Goal: Task Accomplishment & Management: Use online tool/utility

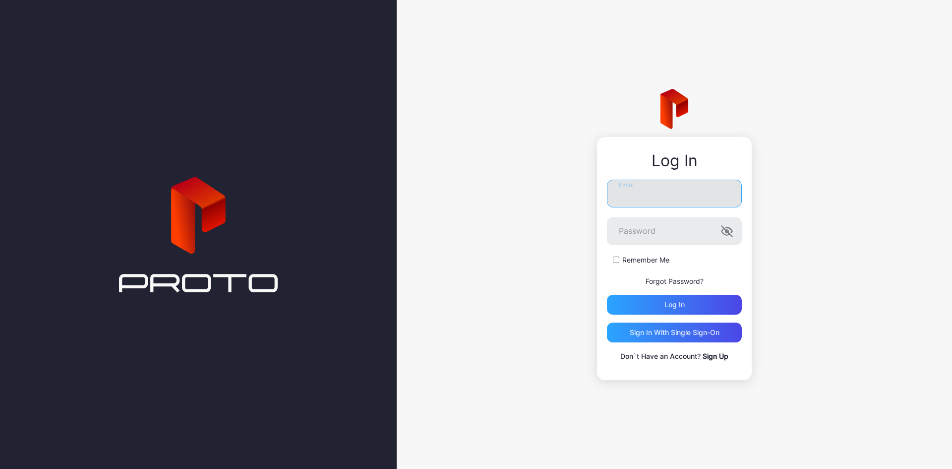
click at [634, 202] on input "Email" at bounding box center [674, 193] width 135 height 28
paste input "**********"
type input "**********"
click at [619, 265] on div "Remember Me" at bounding box center [674, 260] width 135 height 10
click at [634, 290] on div "Log in" at bounding box center [674, 304] width 20 height 8
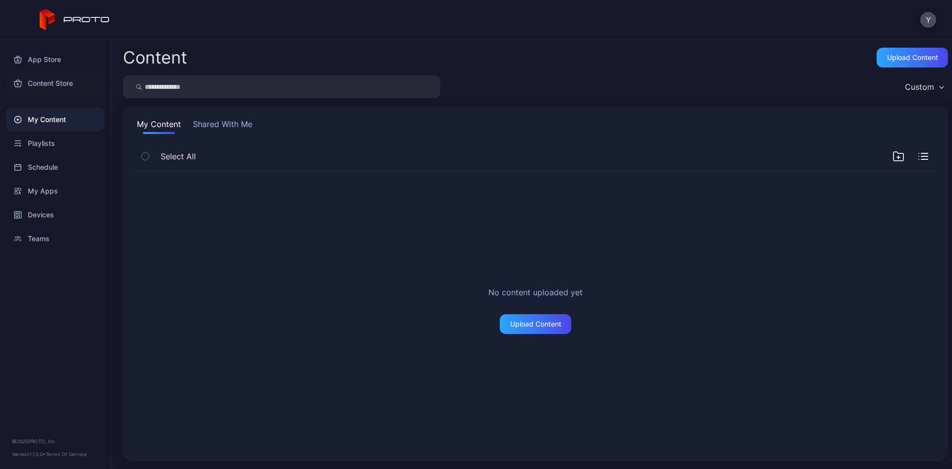
click at [71, 84] on div "Content Store" at bounding box center [55, 83] width 99 height 24
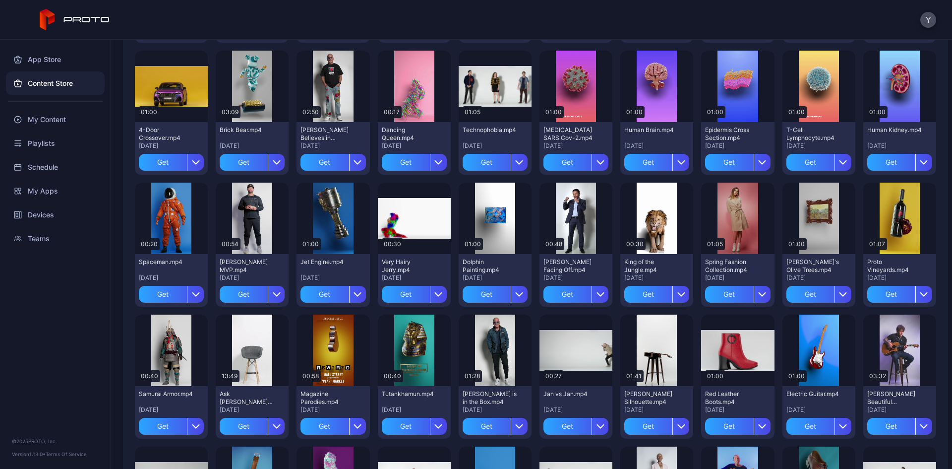
scroll to position [232, 0]
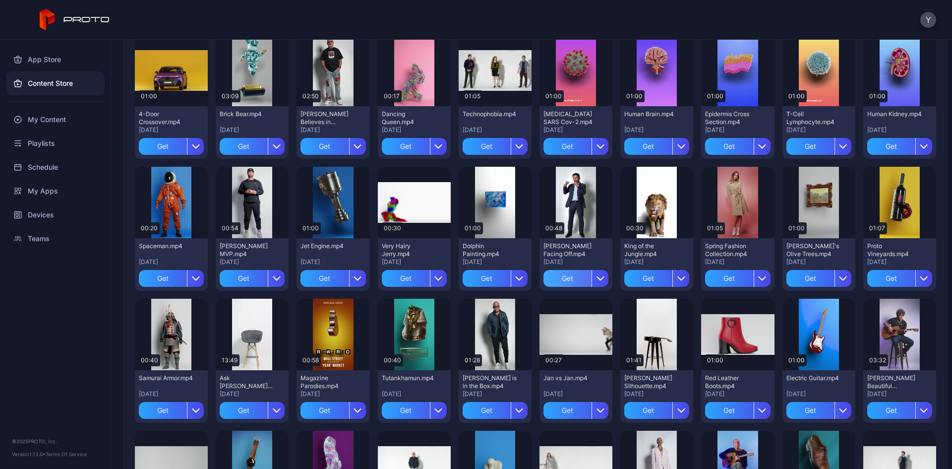
click at [561, 280] on div "Get" at bounding box center [567, 278] width 48 height 17
click at [47, 115] on div "My Content" at bounding box center [55, 120] width 99 height 24
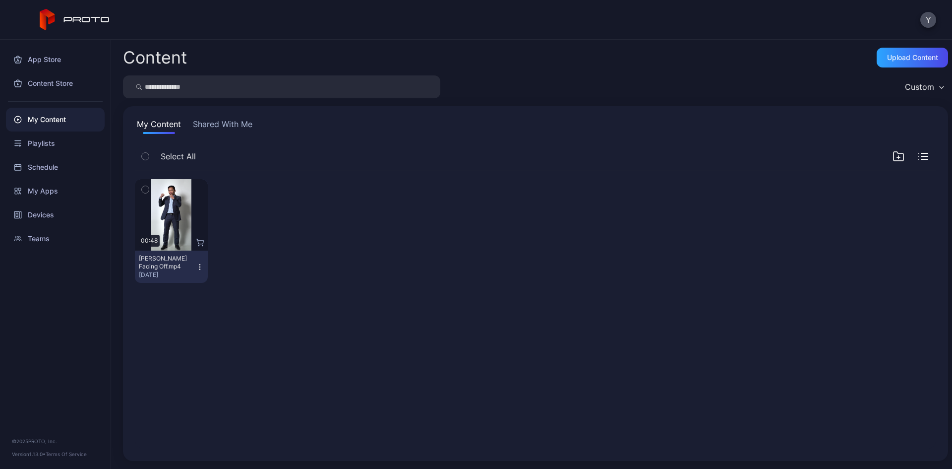
click at [283, 219] on div at bounding box center [252, 231] width 73 height 104
click at [178, 226] on div "Preview" at bounding box center [171, 214] width 73 height 71
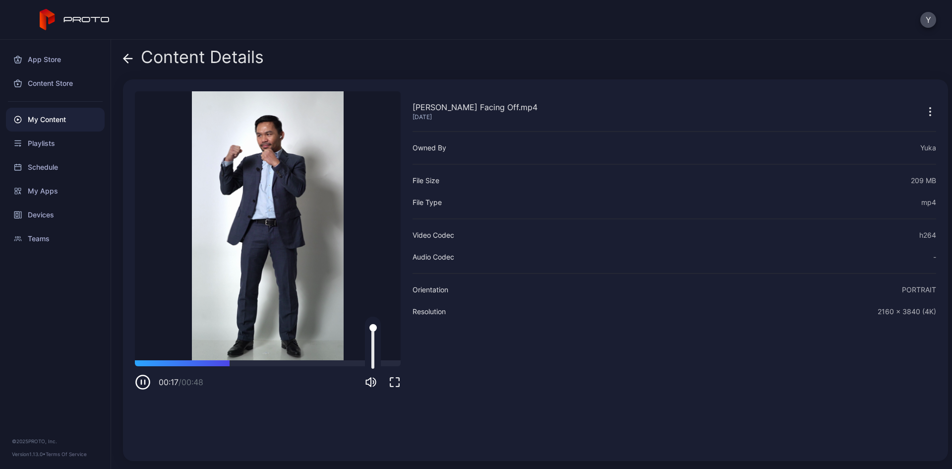
click at [372, 290] on div at bounding box center [372, 346] width 3 height 45
drag, startPoint x: 372, startPoint y: 357, endPoint x: 373, endPoint y: 342, distance: 15.4
click at [373, 290] on div at bounding box center [372, 342] width 7 height 7
click at [266, 234] on video "Sorry, your browser doesn‘t support embedded videos" at bounding box center [268, 225] width 266 height 269
click at [55, 83] on div "Content Store" at bounding box center [55, 83] width 99 height 24
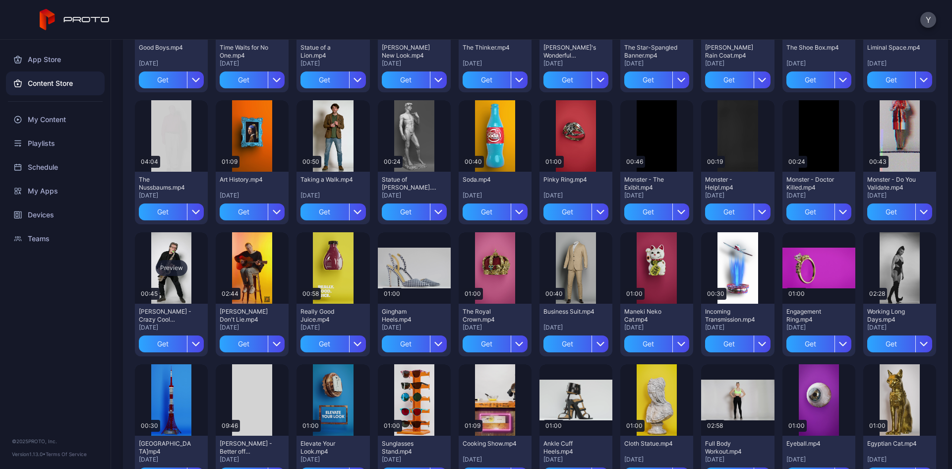
scroll to position [693, 0]
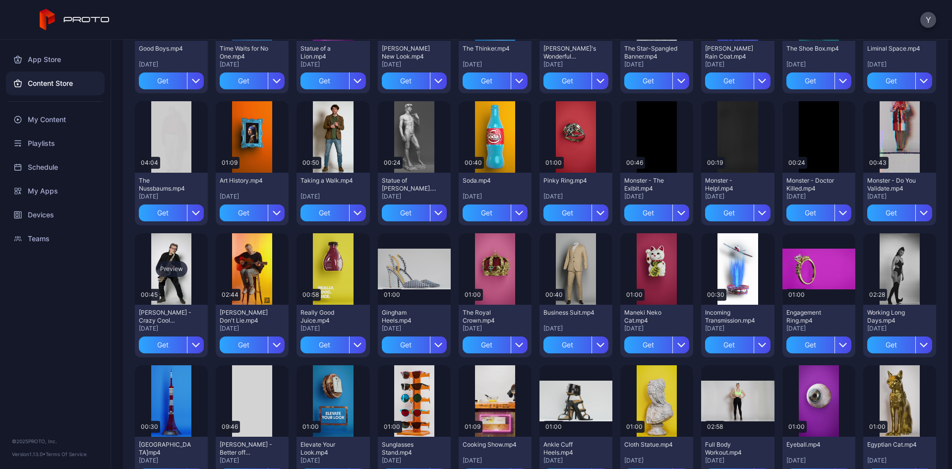
click at [168, 272] on div "Preview" at bounding box center [172, 269] width 32 height 16
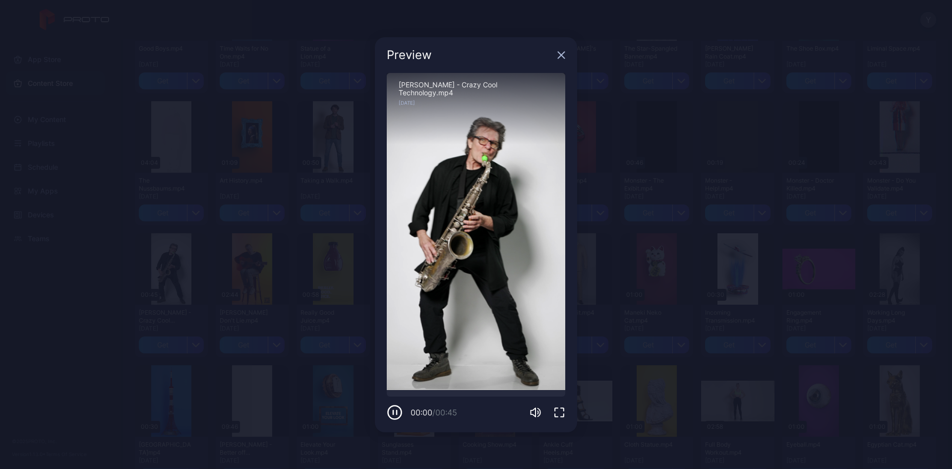
click at [565, 56] on div "Preview" at bounding box center [476, 55] width 202 height 36
click at [562, 58] on icon "button" at bounding box center [561, 55] width 8 height 8
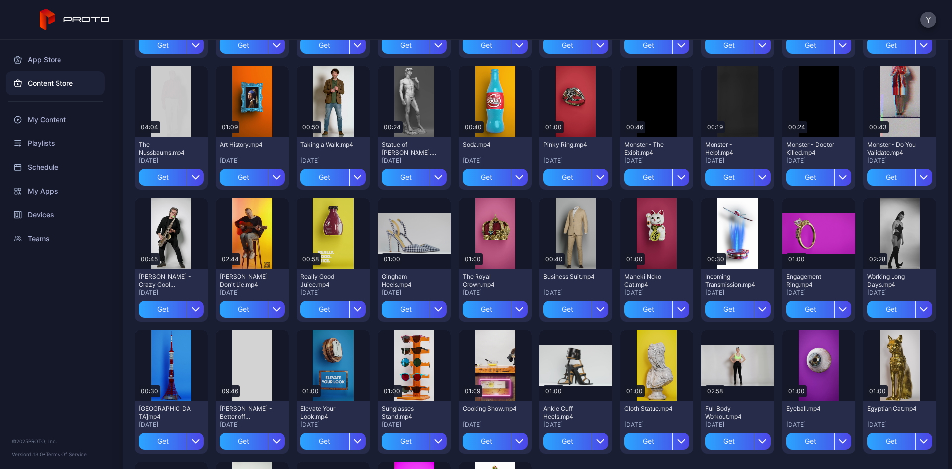
scroll to position [728, 0]
click at [62, 118] on div "My Content" at bounding box center [55, 120] width 99 height 24
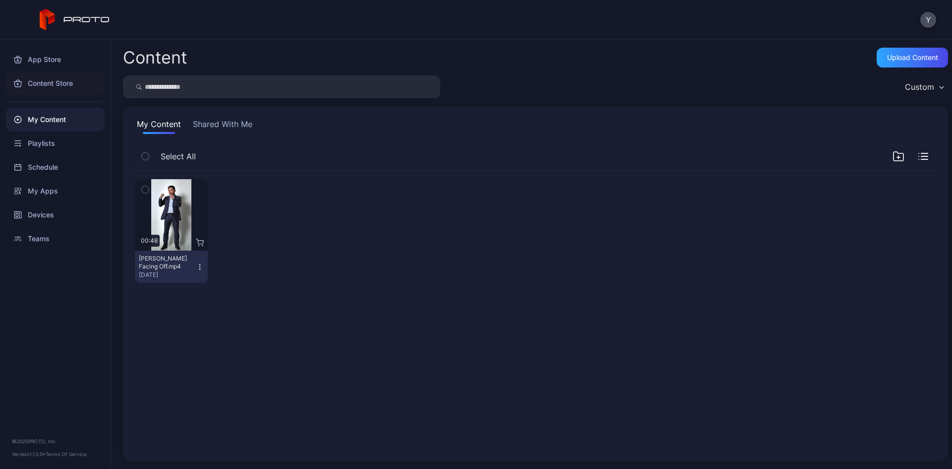
click at [45, 86] on div "Content Store" at bounding box center [55, 83] width 99 height 24
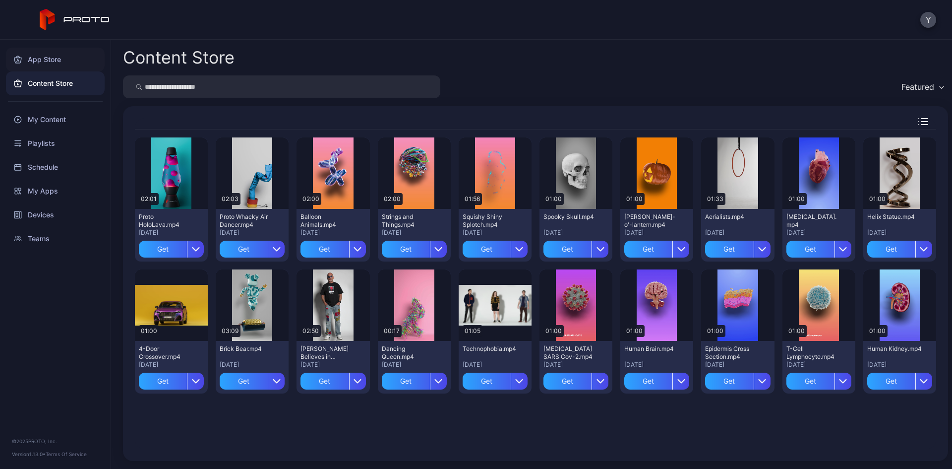
click at [60, 65] on div "App Store" at bounding box center [55, 60] width 99 height 24
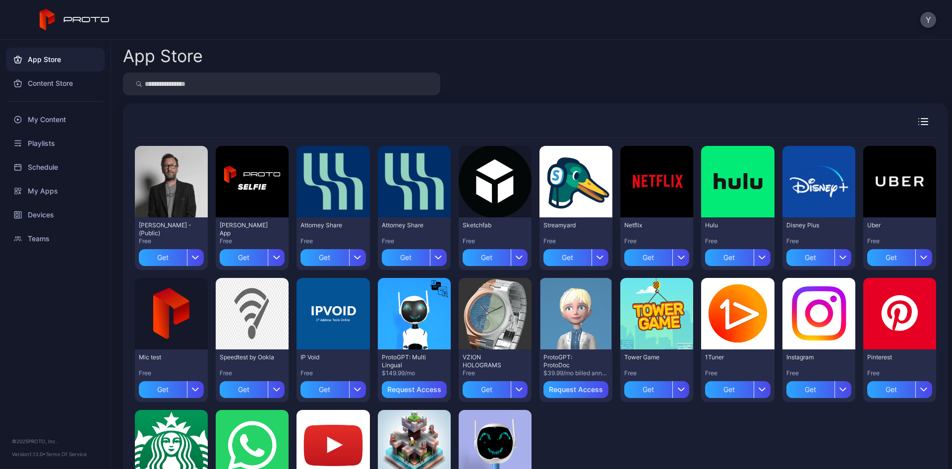
scroll to position [75, 0]
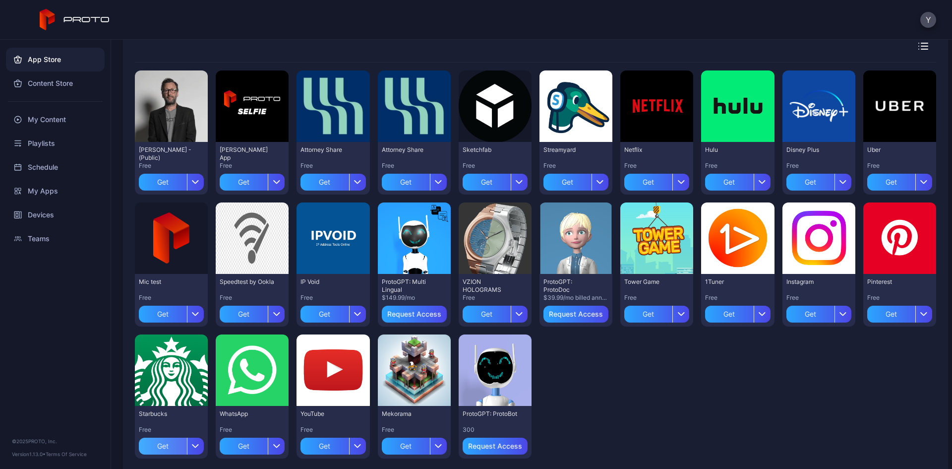
click at [164, 290] on div "Get" at bounding box center [163, 445] width 48 height 17
click at [51, 119] on div "My Content" at bounding box center [55, 120] width 99 height 24
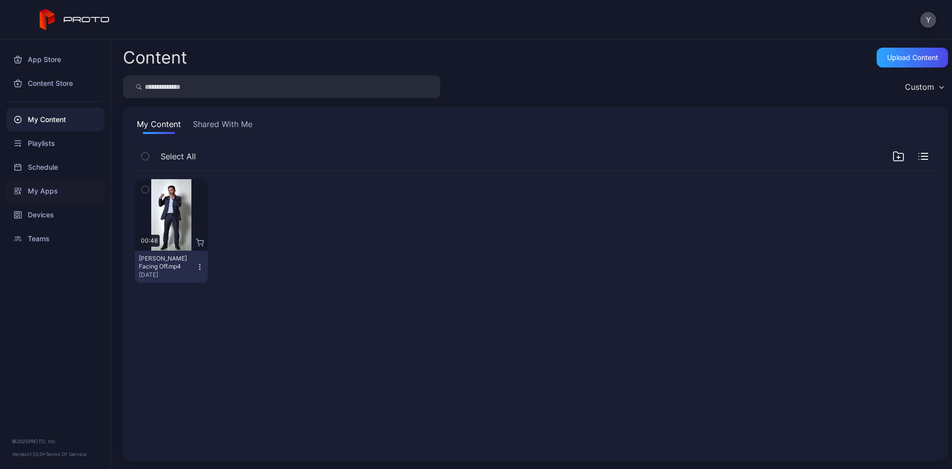
click at [44, 196] on div "My Apps" at bounding box center [55, 191] width 99 height 24
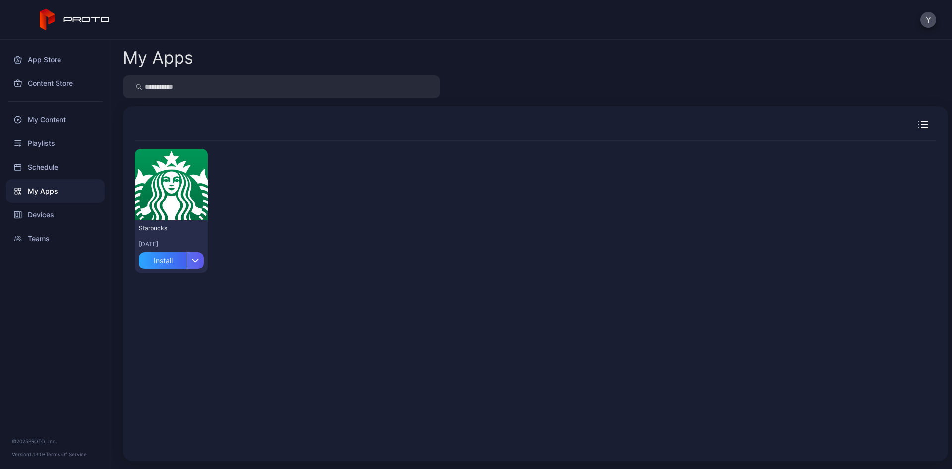
click at [198, 253] on div "button" at bounding box center [195, 260] width 17 height 17
click at [278, 245] on div "Preview Starbucks [DATE] Install" at bounding box center [535, 211] width 801 height 140
click at [159, 177] on div "Preview" at bounding box center [172, 185] width 32 height 16
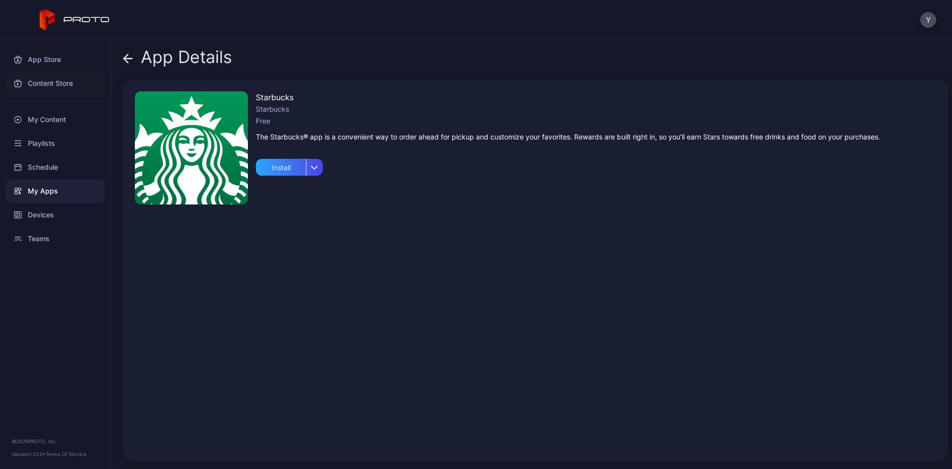
click at [52, 82] on div "Content Store" at bounding box center [55, 83] width 99 height 24
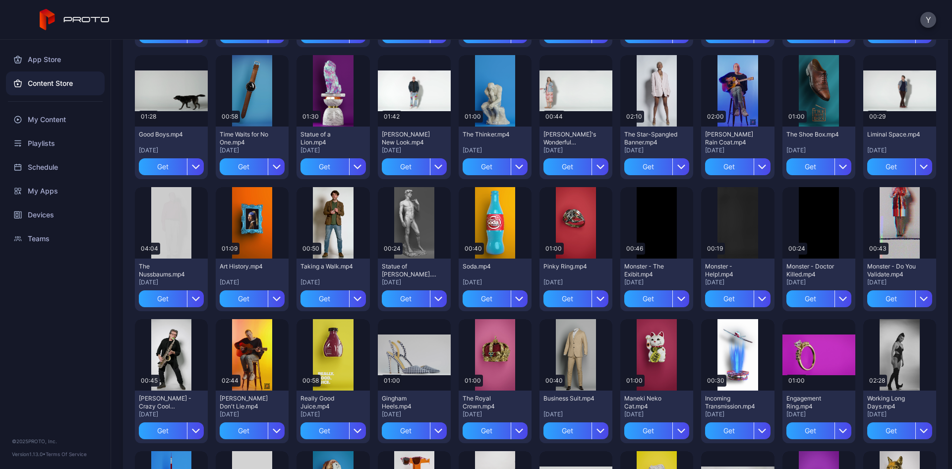
scroll to position [608, 0]
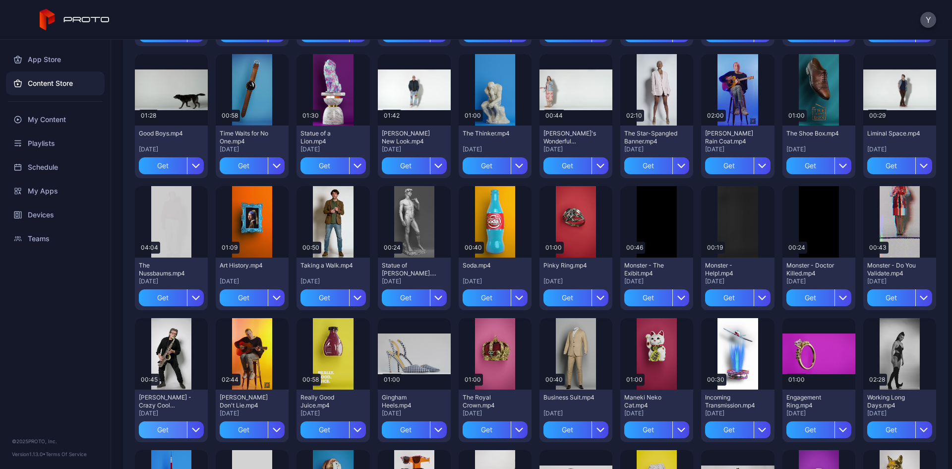
click at [160, 290] on div "Get" at bounding box center [163, 429] width 48 height 17
click at [63, 119] on div "My Content" at bounding box center [55, 120] width 99 height 24
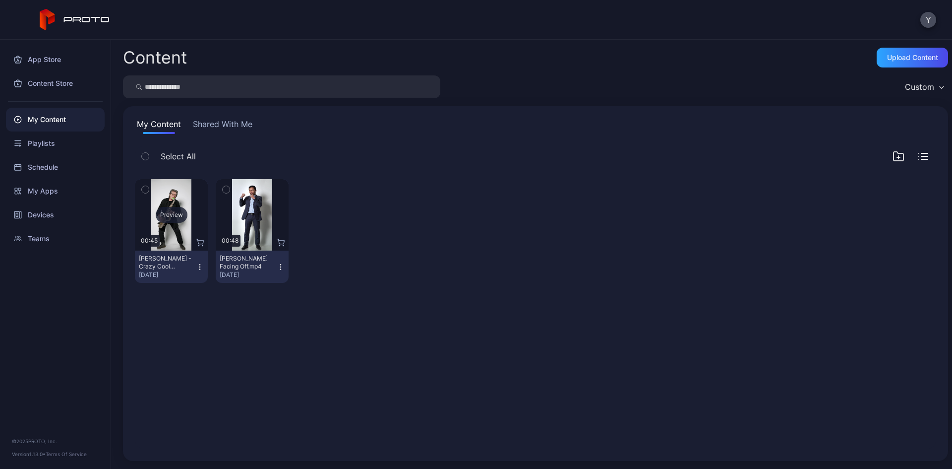
click at [167, 210] on div "Preview" at bounding box center [172, 215] width 32 height 16
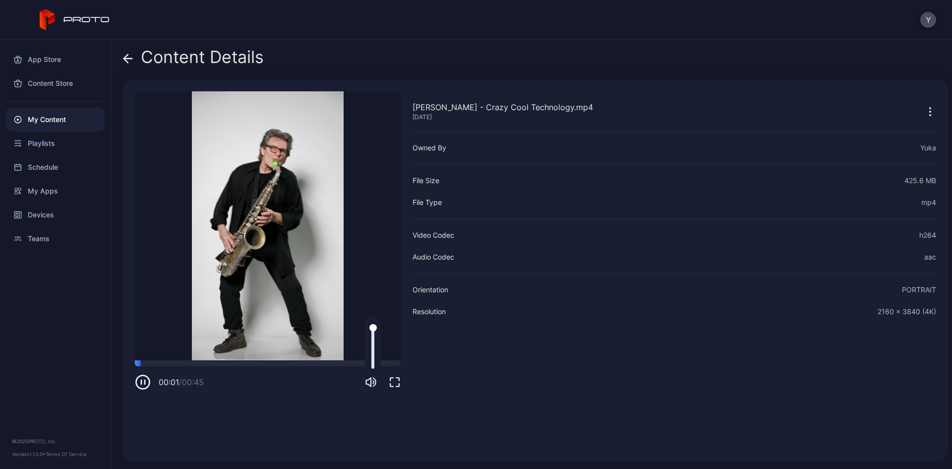
click at [371, 290] on div at bounding box center [372, 346] width 3 height 45
click at [371, 290] on div at bounding box center [372, 356] width 7 height 7
drag, startPoint x: 371, startPoint y: 355, endPoint x: 370, endPoint y: 361, distance: 6.1
click at [370, 290] on div at bounding box center [372, 361] width 7 height 7
click at [48, 82] on div "Content Store" at bounding box center [55, 83] width 99 height 24
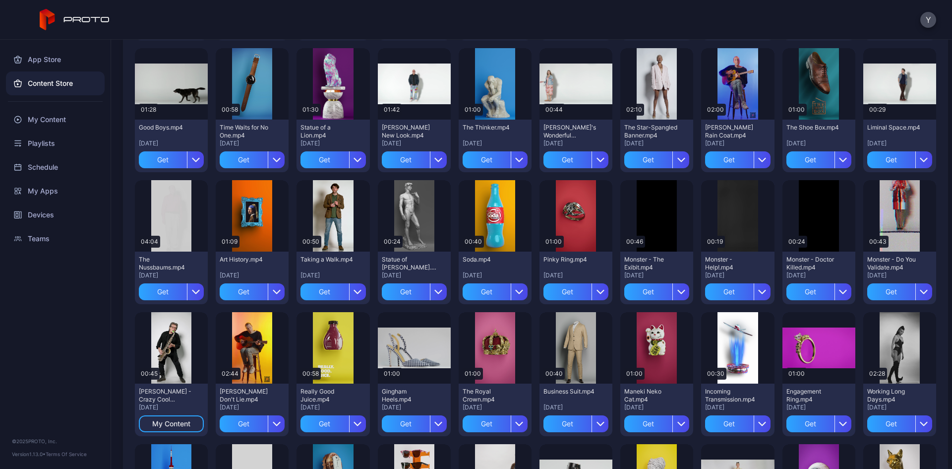
scroll to position [618, 0]
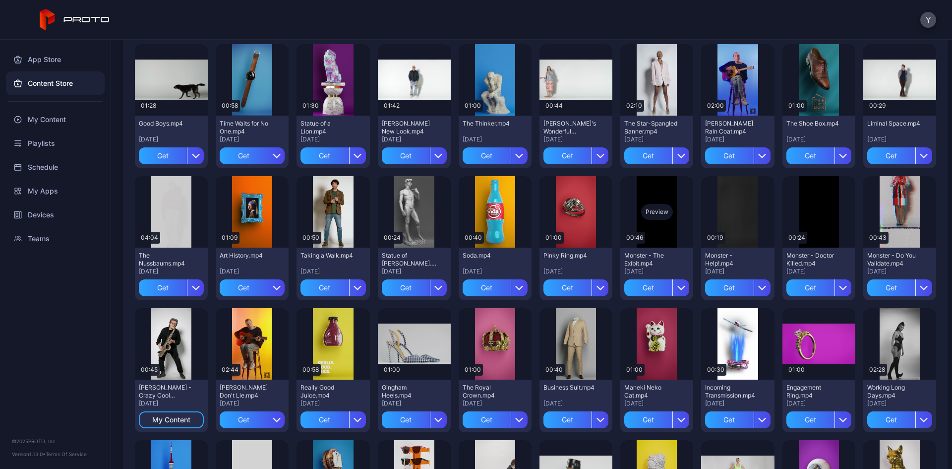
click at [634, 213] on div "Preview" at bounding box center [657, 212] width 32 height 16
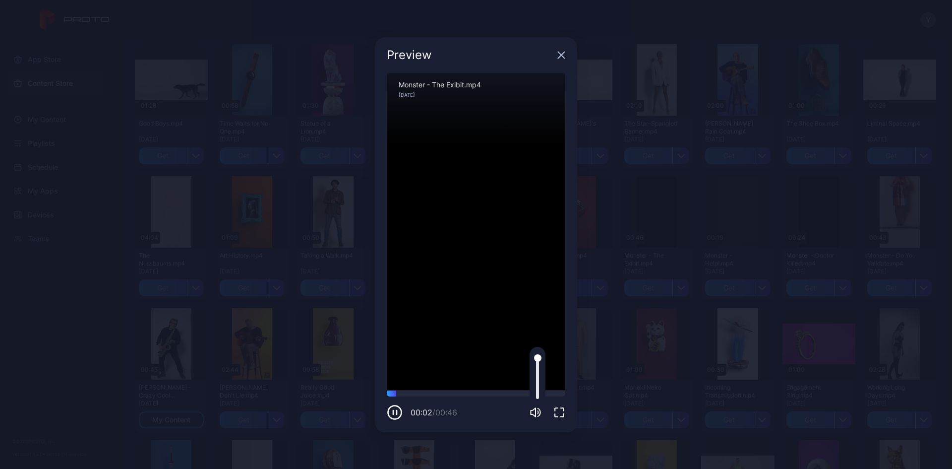
click at [534, 290] on div at bounding box center [538, 376] width 16 height 59
click at [536, 290] on div at bounding box center [537, 376] width 3 height 45
click at [561, 54] on icon "button" at bounding box center [561, 55] width 6 height 6
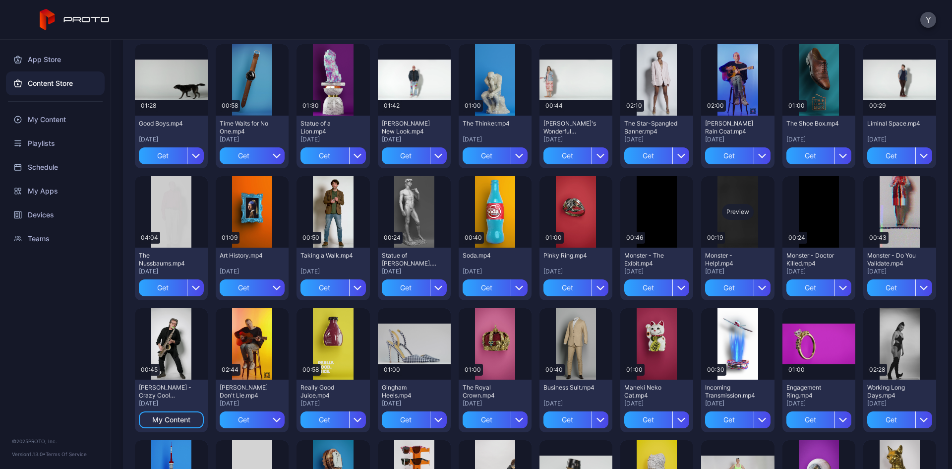
click at [634, 210] on div "Preview" at bounding box center [738, 212] width 32 height 16
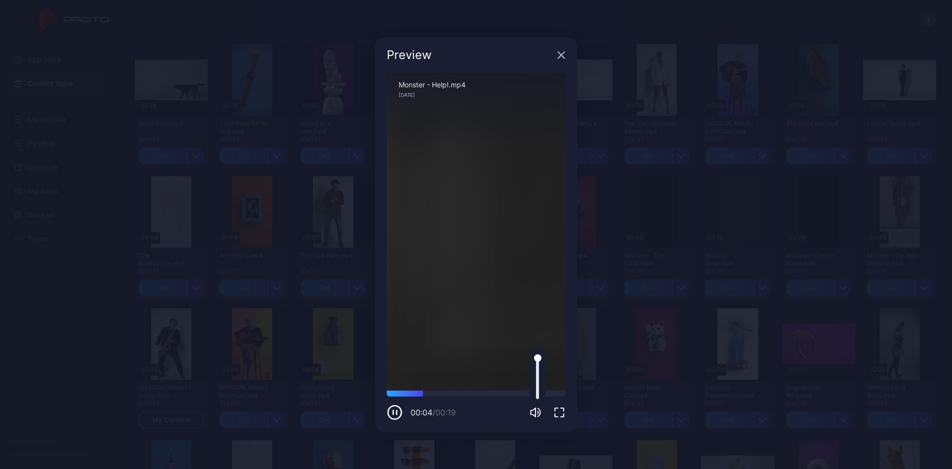
click at [535, 290] on div at bounding box center [538, 376] width 16 height 59
drag, startPoint x: 537, startPoint y: 357, endPoint x: 536, endPoint y: 390, distance: 32.2
click at [536, 290] on div at bounding box center [537, 389] width 7 height 7
click at [561, 54] on icon "button" at bounding box center [561, 55] width 8 height 8
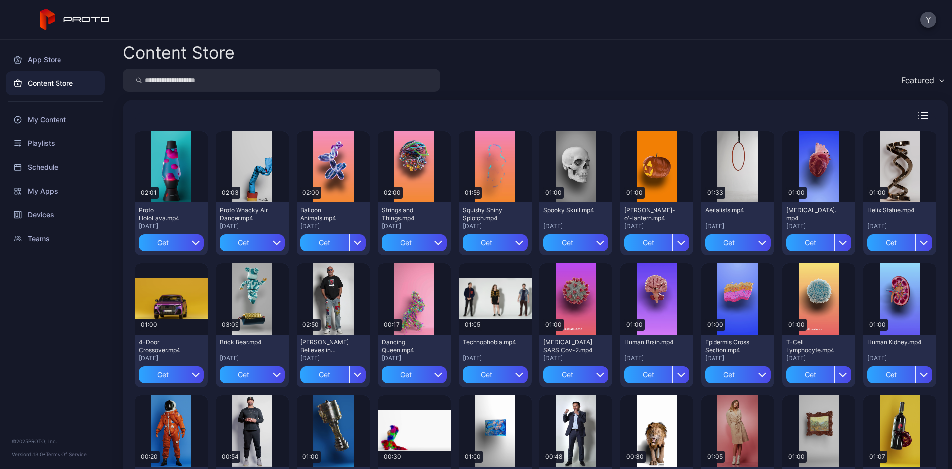
scroll to position [0, 0]
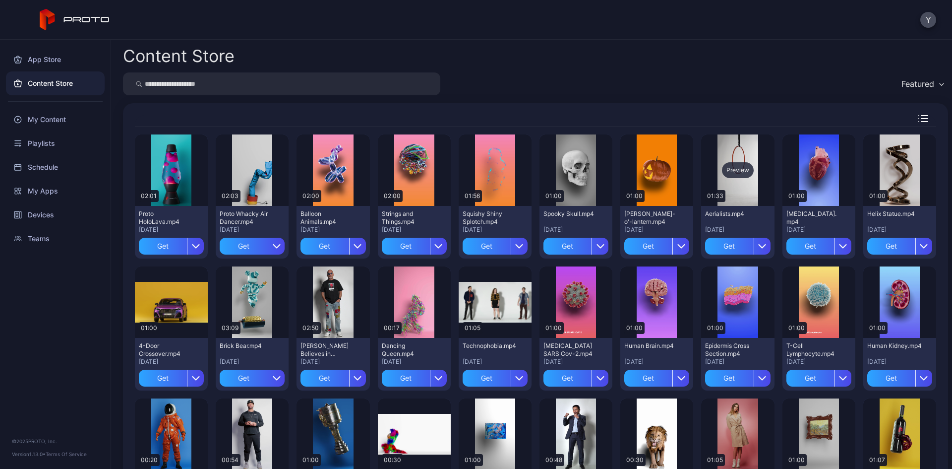
click at [634, 171] on div "Preview" at bounding box center [738, 170] width 32 height 16
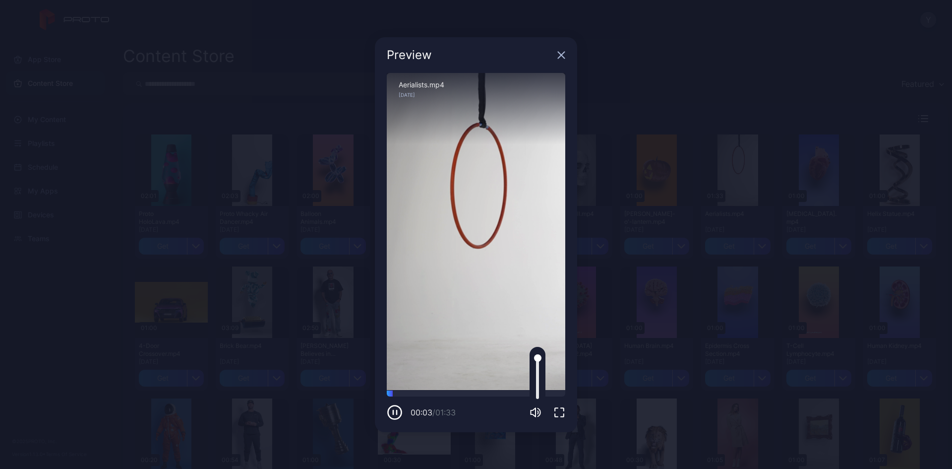
click at [538, 290] on div at bounding box center [537, 376] width 3 height 45
click at [561, 59] on div "Preview" at bounding box center [476, 55] width 202 height 36
click at [561, 56] on icon "button" at bounding box center [561, 55] width 6 height 6
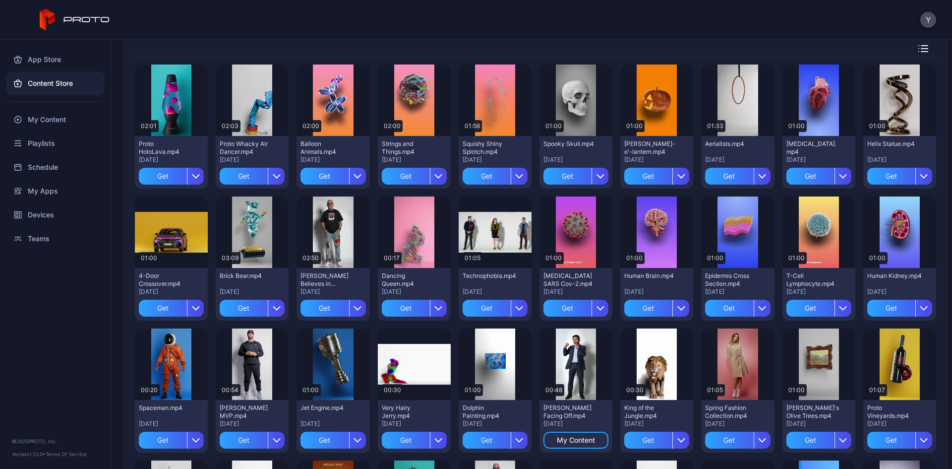
scroll to position [78, 0]
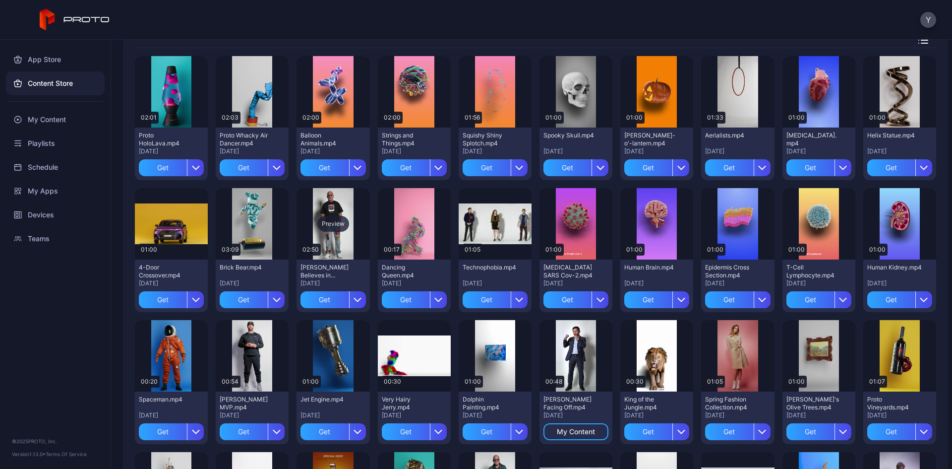
click at [330, 219] on div "Preview" at bounding box center [333, 224] width 32 height 16
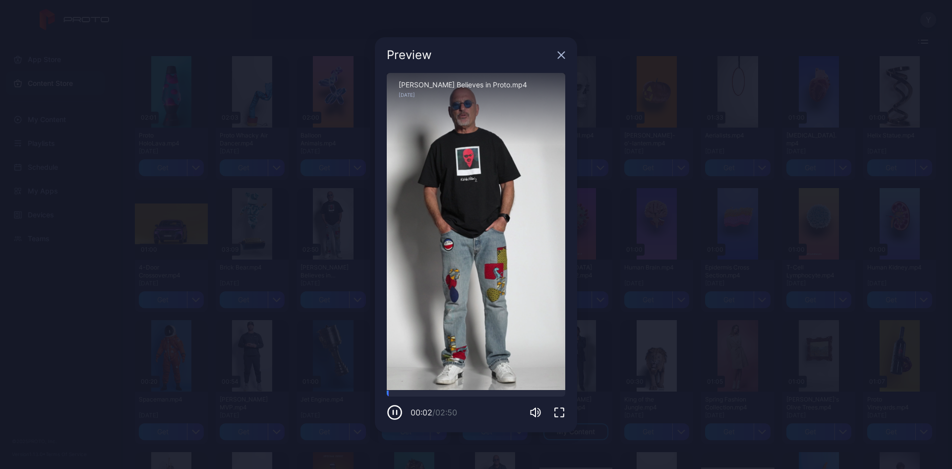
click at [521, 285] on div "Sorry, your browser doesn‘t support embedded videos" at bounding box center [476, 231] width 178 height 317
click at [540, 290] on icon "button" at bounding box center [539, 412] width 2 height 8
click at [537, 290] on div at bounding box center [537, 394] width 7 height 7
click at [538, 290] on div at bounding box center [537, 390] width 7 height 7
drag, startPoint x: 553, startPoint y: 51, endPoint x: 559, endPoint y: 53, distance: 6.3
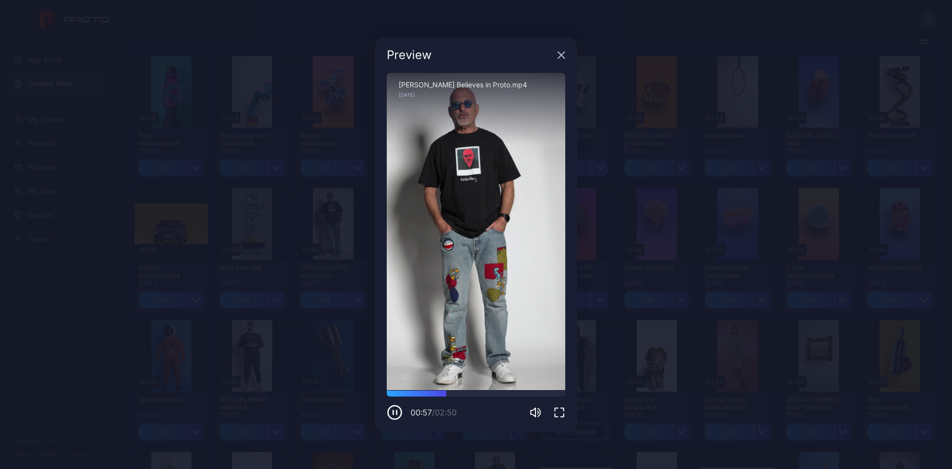
click at [559, 53] on div "Preview" at bounding box center [476, 55] width 202 height 36
click at [559, 53] on icon "button" at bounding box center [561, 55] width 6 height 6
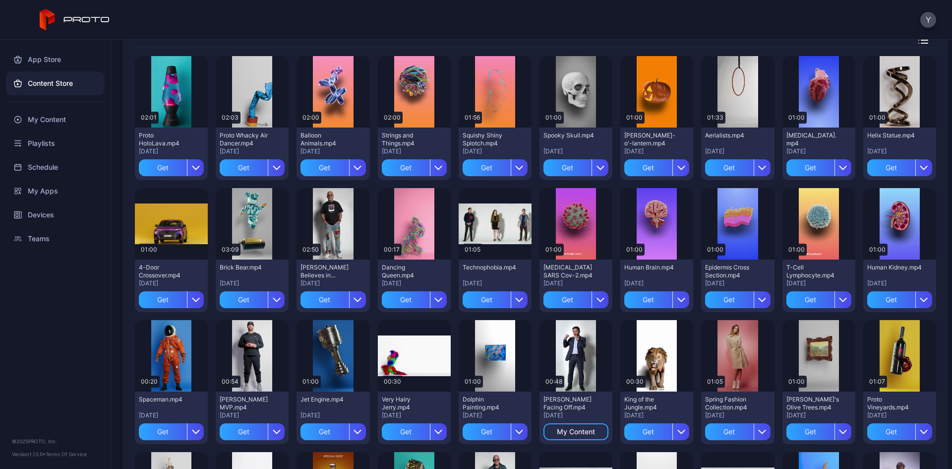
click at [72, 290] on div "App Store Content Store My Content Playlists Schedule My Apps Devices Teams © 2…" at bounding box center [55, 254] width 111 height 429
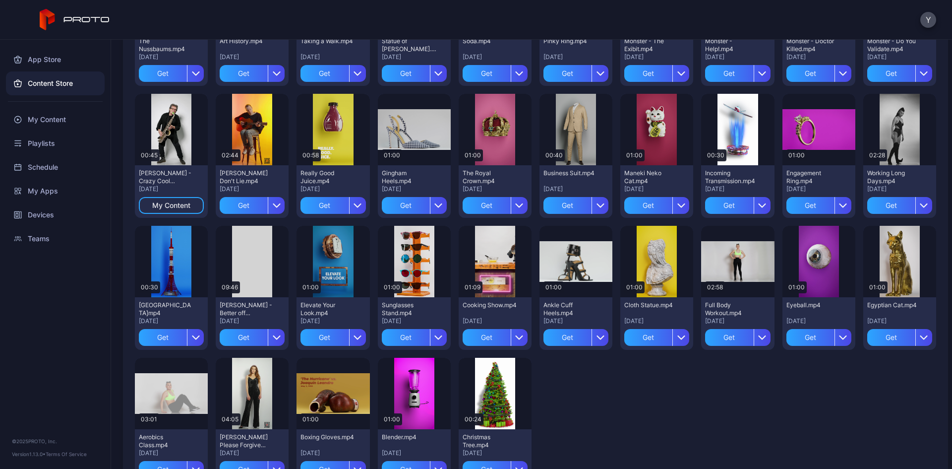
scroll to position [871, 0]
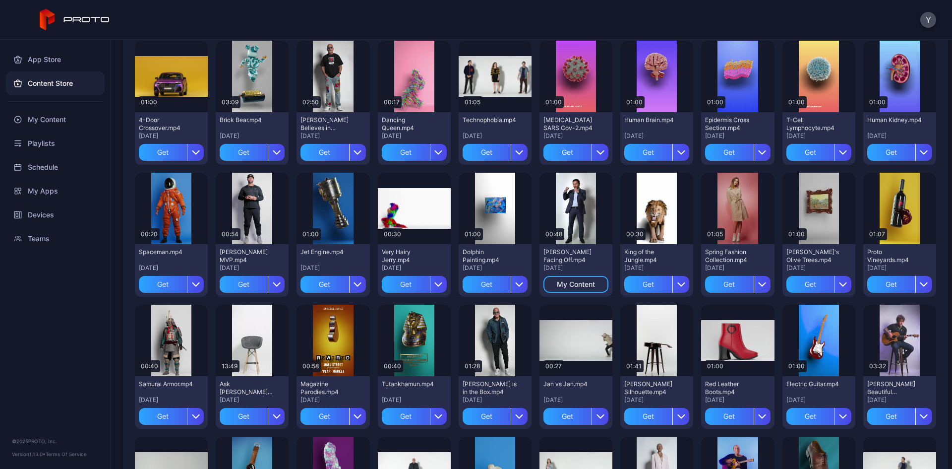
scroll to position [0, 0]
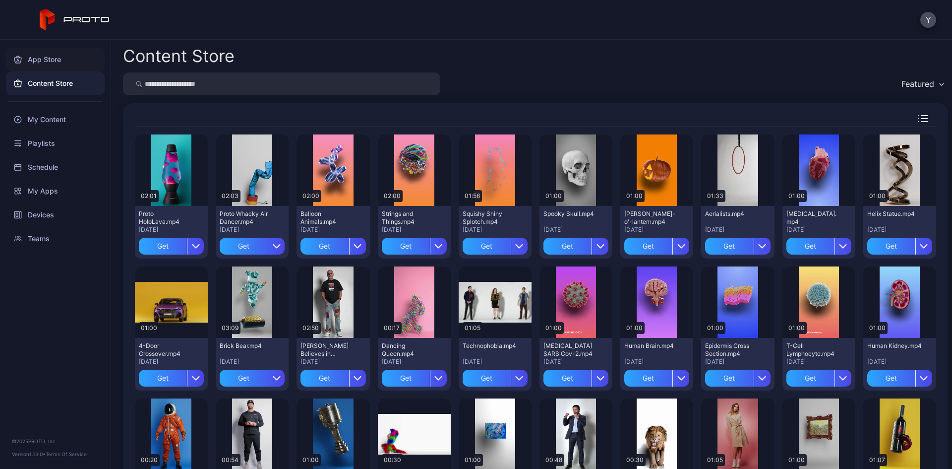
click at [44, 52] on div "App Store" at bounding box center [55, 60] width 99 height 24
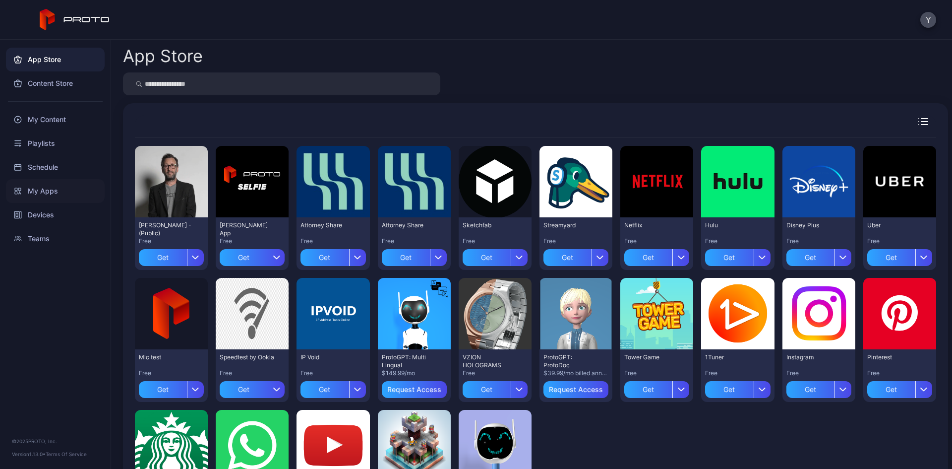
click at [52, 194] on div "My Apps" at bounding box center [55, 191] width 99 height 24
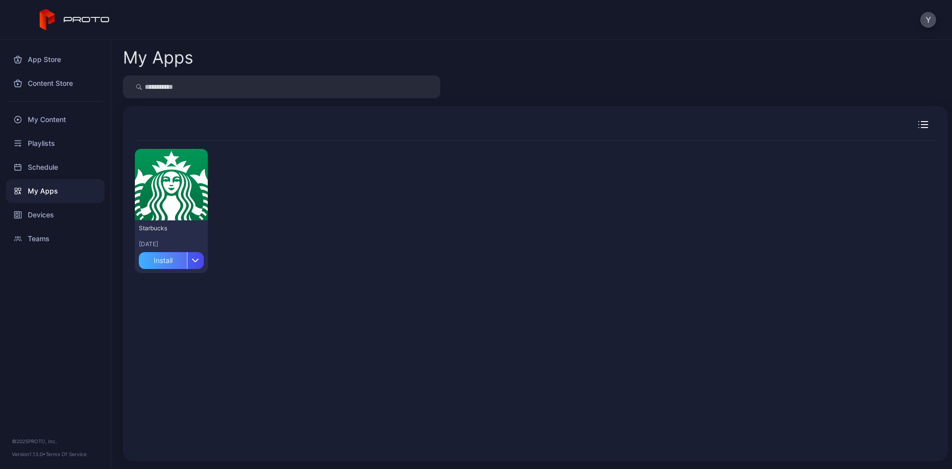
click at [165, 256] on div "Install" at bounding box center [163, 260] width 48 height 17
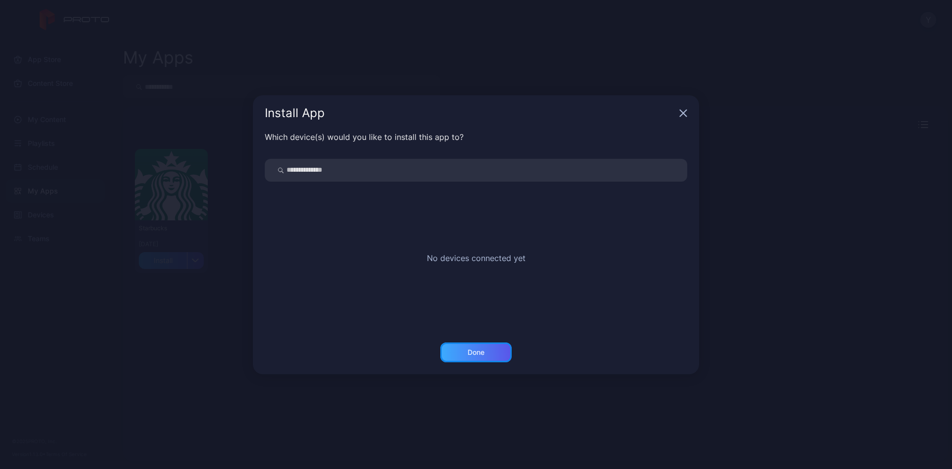
click at [479, 290] on div "Done" at bounding box center [476, 352] width 17 height 8
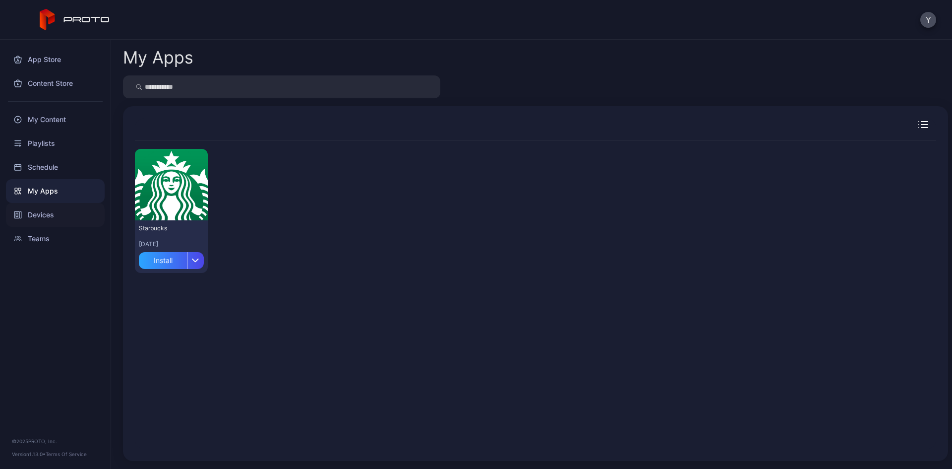
click at [51, 220] on div "Devices" at bounding box center [55, 215] width 99 height 24
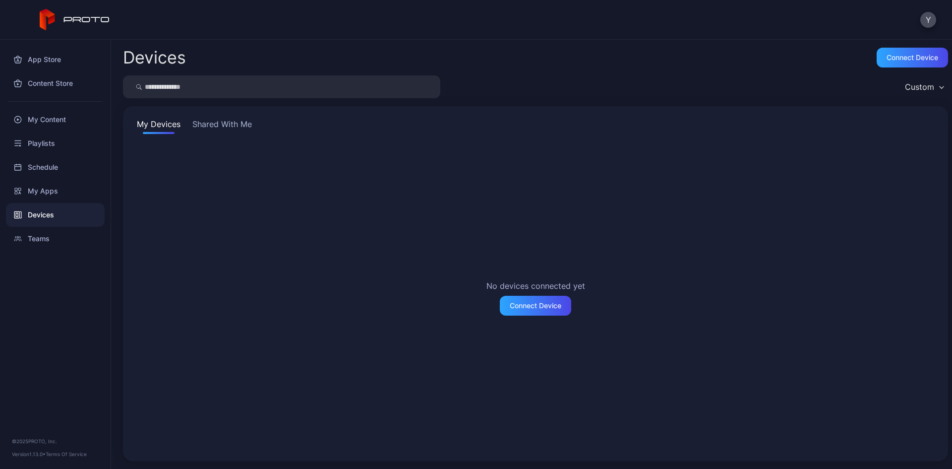
click at [211, 122] on button "Shared With Me" at bounding box center [221, 126] width 63 height 16
click at [44, 189] on div "My Apps" at bounding box center [55, 191] width 99 height 24
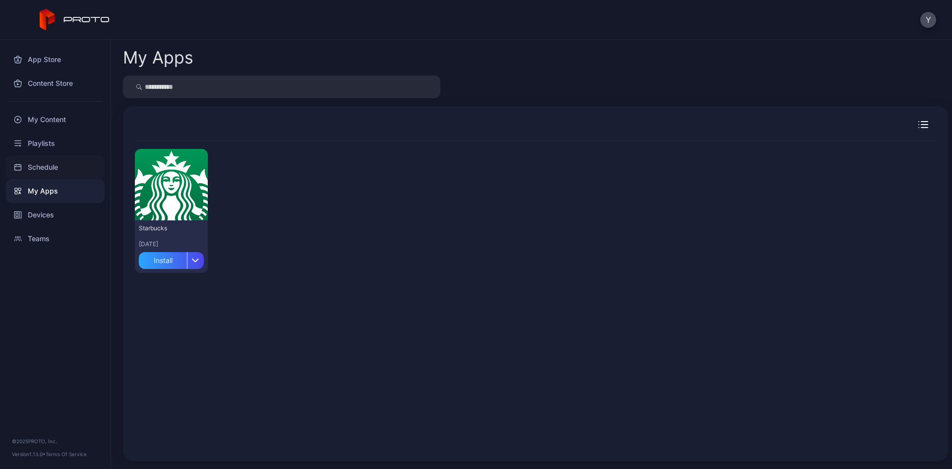
click at [49, 157] on div "App Store Content Store My Content Playlists Schedule My Apps Devices Teams" at bounding box center [55, 145] width 111 height 211
click at [49, 157] on div "Schedule" at bounding box center [55, 167] width 99 height 24
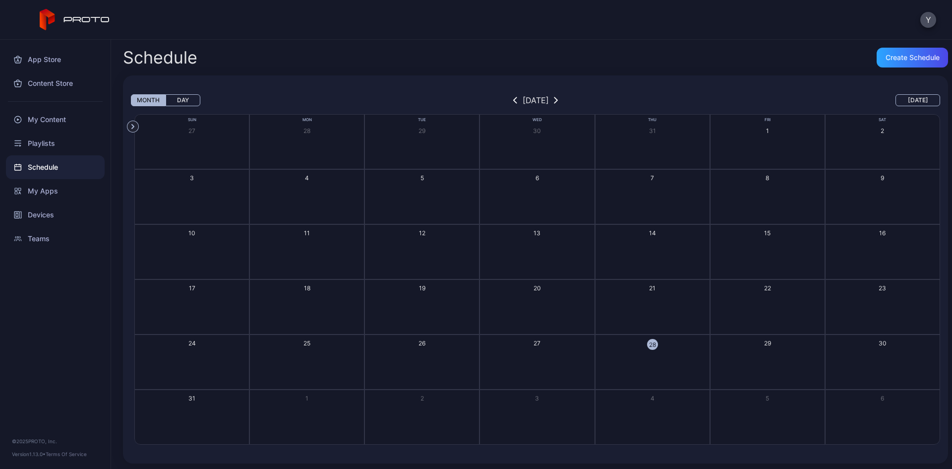
scroll to position [2, 0]
click at [49, 143] on div "Playlists" at bounding box center [55, 143] width 99 height 24
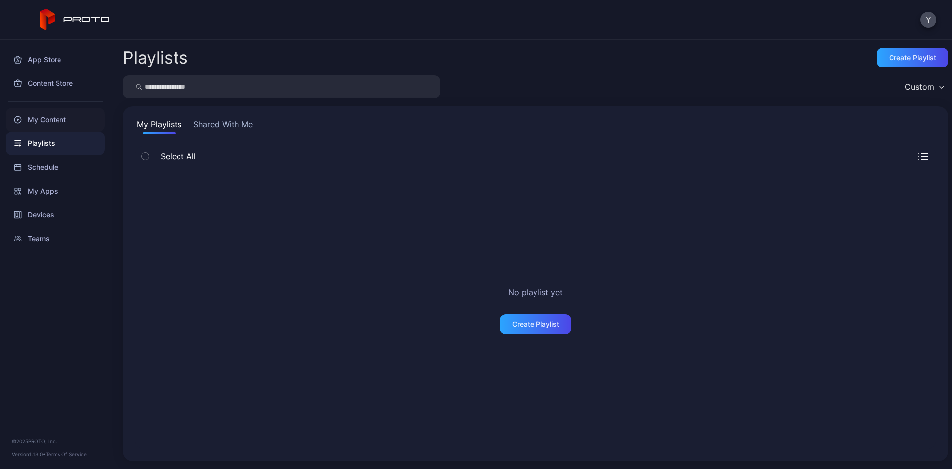
click at [63, 120] on div "My Content" at bounding box center [55, 120] width 99 height 24
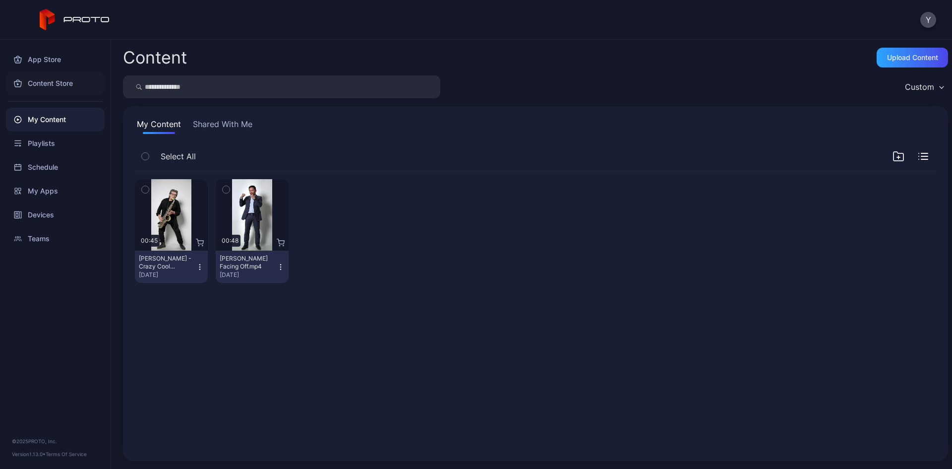
click at [53, 87] on div "Content Store" at bounding box center [55, 83] width 99 height 24
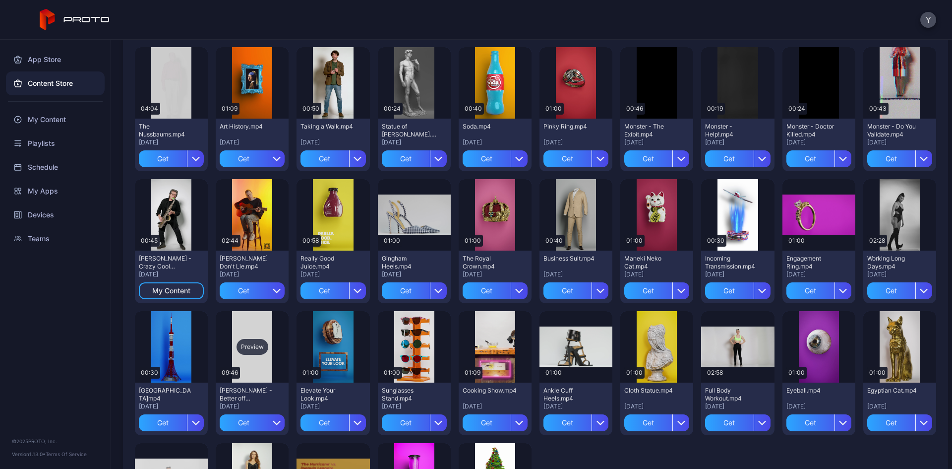
scroll to position [871, 0]
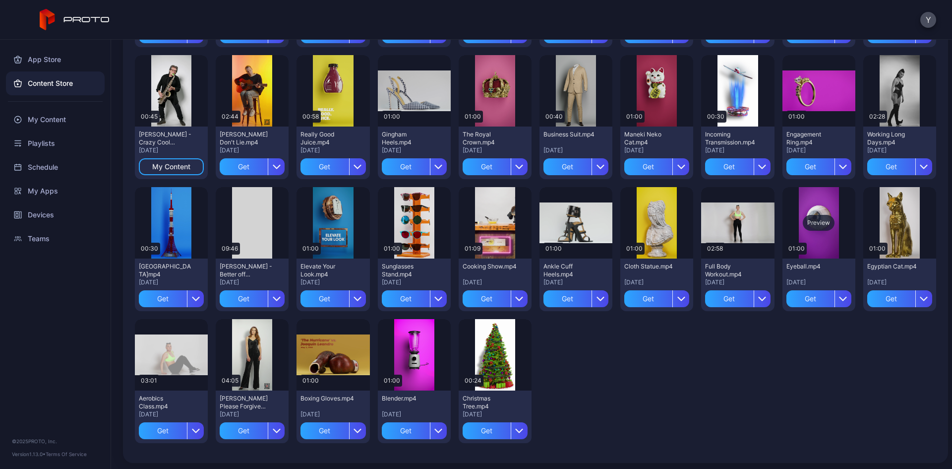
click at [634, 217] on div "Preview" at bounding box center [819, 223] width 32 height 16
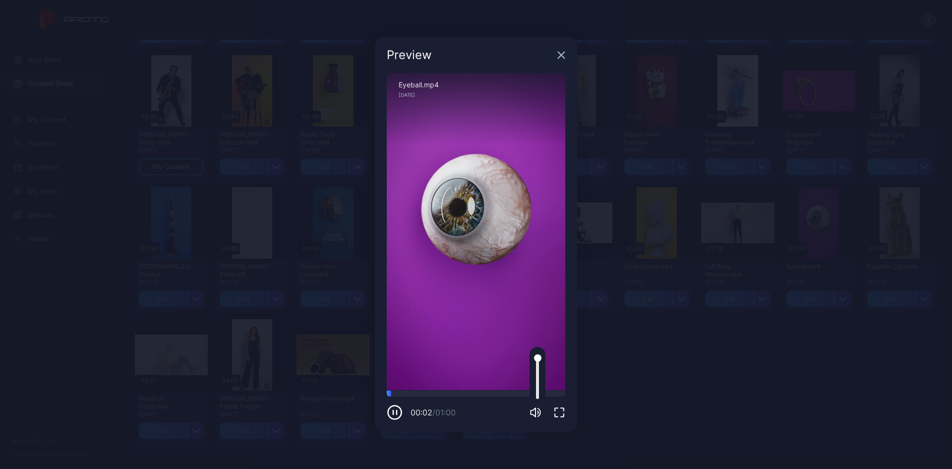
click at [536, 290] on div at bounding box center [537, 376] width 3 height 45
drag, startPoint x: 536, startPoint y: 389, endPoint x: 538, endPoint y: 377, distance: 12.0
click at [538, 290] on div at bounding box center [537, 376] width 7 height 7
click at [453, 290] on div at bounding box center [476, 393] width 178 height 6
click at [484, 290] on div at bounding box center [476, 393] width 178 height 6
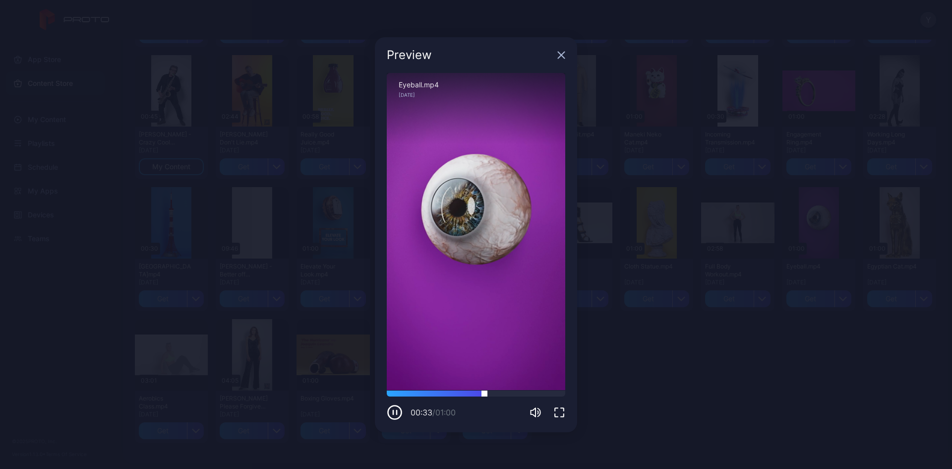
click at [517, 290] on div at bounding box center [476, 393] width 178 height 6
click at [564, 53] on icon "button" at bounding box center [561, 55] width 8 height 8
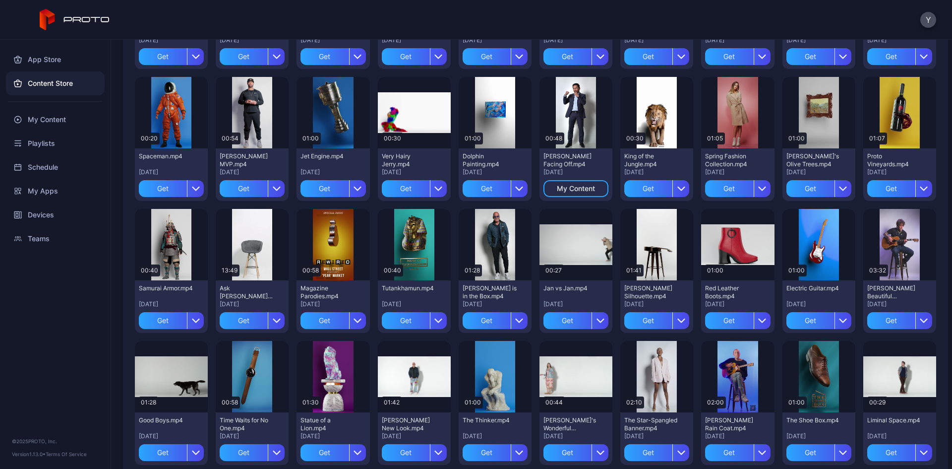
scroll to position [321, 0]
click at [167, 238] on div "Preview" at bounding box center [172, 245] width 32 height 16
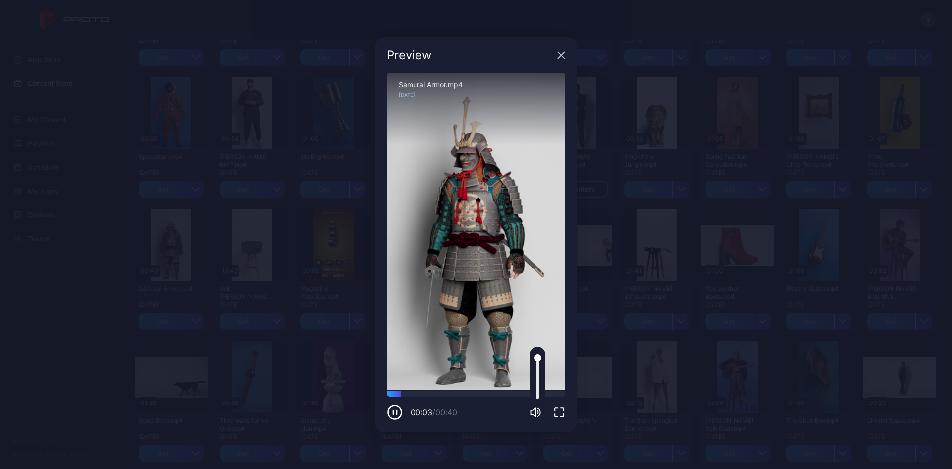
click at [539, 290] on div at bounding box center [538, 376] width 16 height 59
click at [538, 290] on div at bounding box center [537, 376] width 3 height 45
click at [563, 55] on icon "button" at bounding box center [561, 55] width 8 height 8
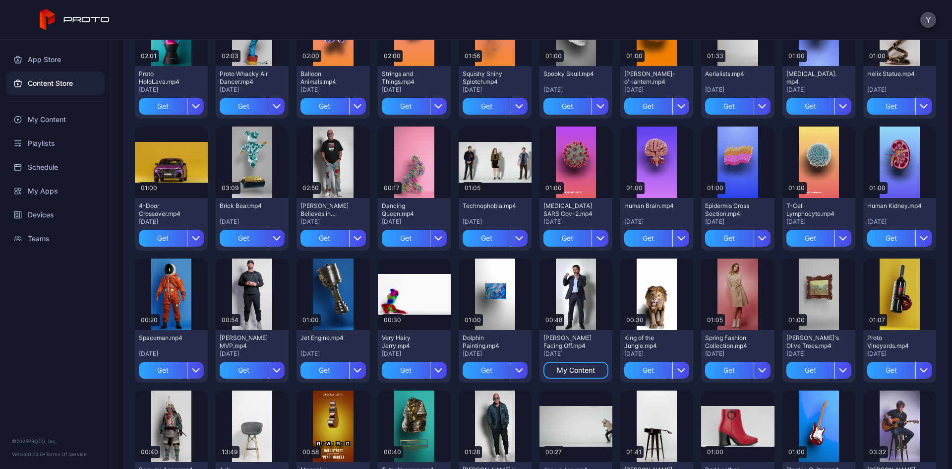
scroll to position [140, 0]
click at [634, 289] on div "Preview" at bounding box center [738, 294] width 32 height 16
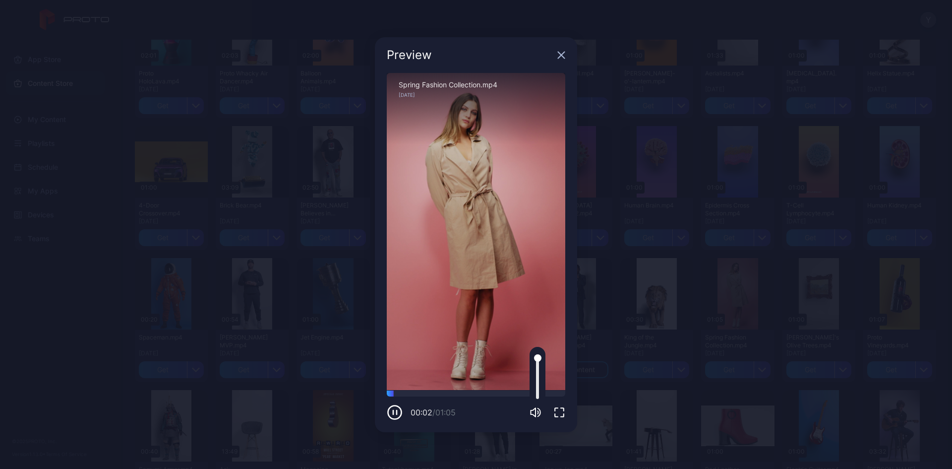
click at [535, 290] on icon "button" at bounding box center [533, 412] width 5 height 9
click at [537, 290] on div at bounding box center [537, 394] width 7 height 7
click at [536, 290] on div at bounding box center [537, 376] width 3 height 45
drag, startPoint x: 538, startPoint y: 391, endPoint x: 538, endPoint y: 399, distance: 7.9
click at [538, 290] on div at bounding box center [538, 376] width 16 height 59
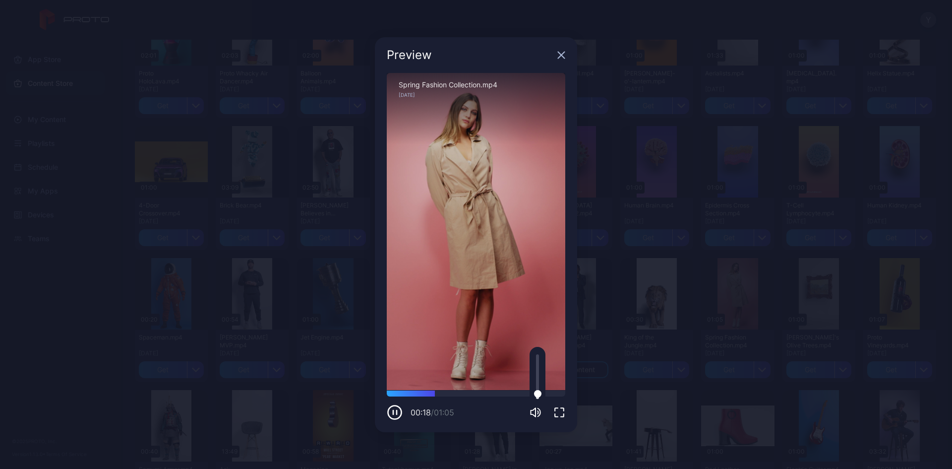
click at [538, 290] on div at bounding box center [537, 393] width 7 height 7
click at [560, 54] on icon "button" at bounding box center [561, 55] width 6 height 6
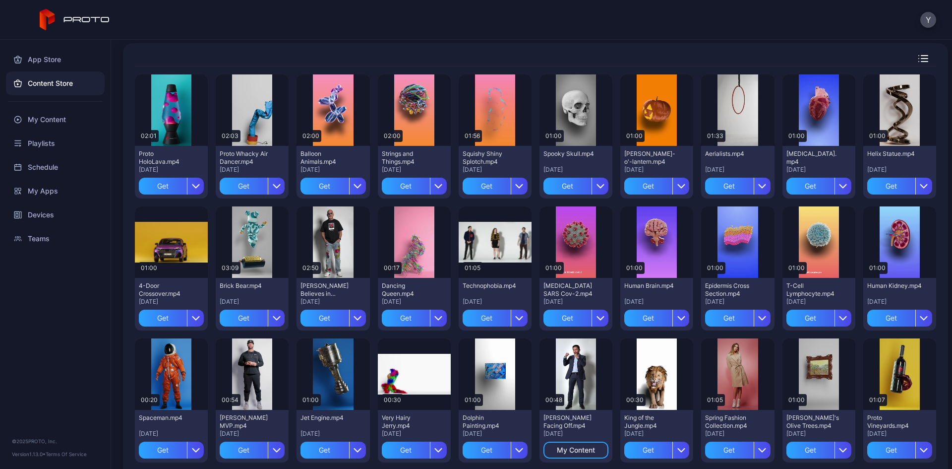
scroll to position [47, 0]
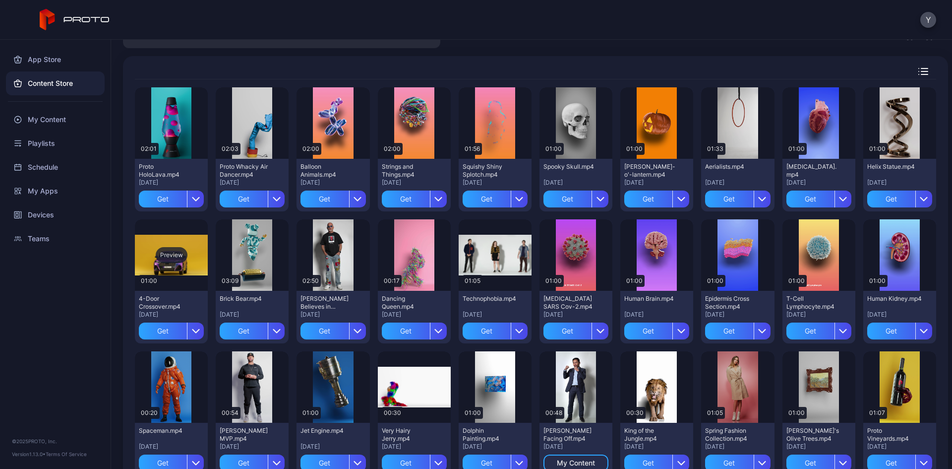
click at [172, 253] on div "Preview" at bounding box center [172, 255] width 32 height 16
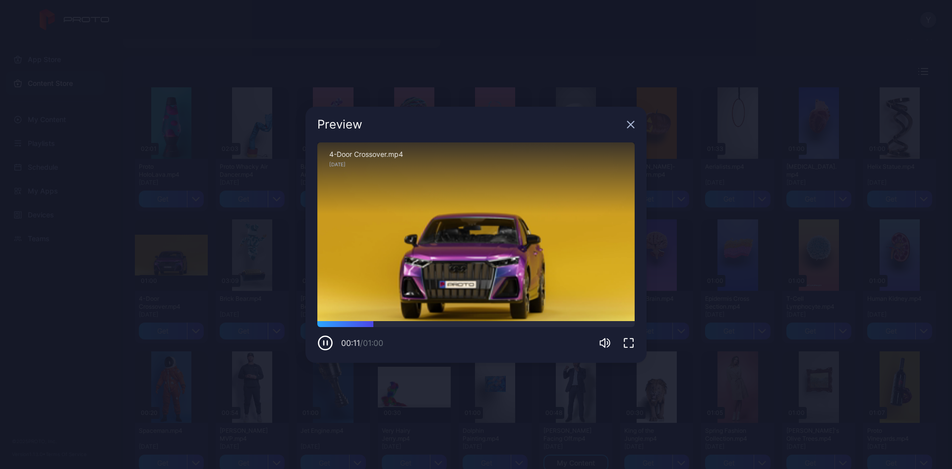
click at [628, 127] on icon "button" at bounding box center [631, 124] width 6 height 6
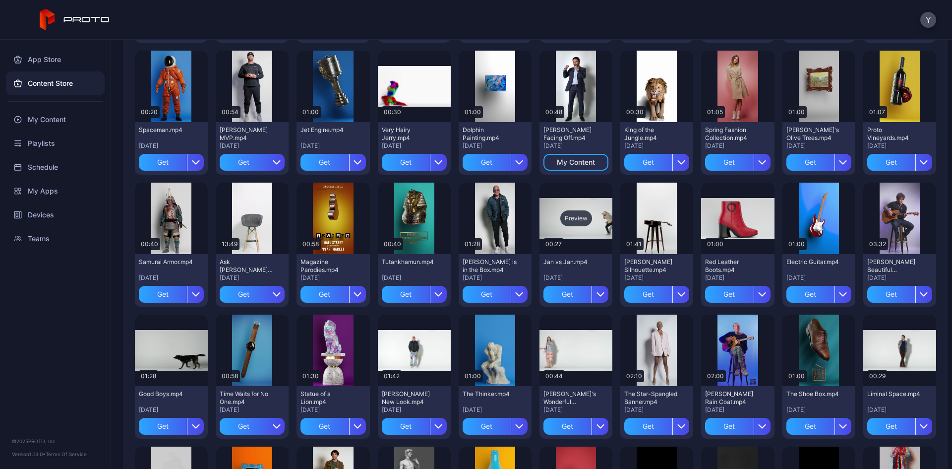
scroll to position [348, 0]
click at [570, 217] on div "Preview" at bounding box center [576, 218] width 32 height 16
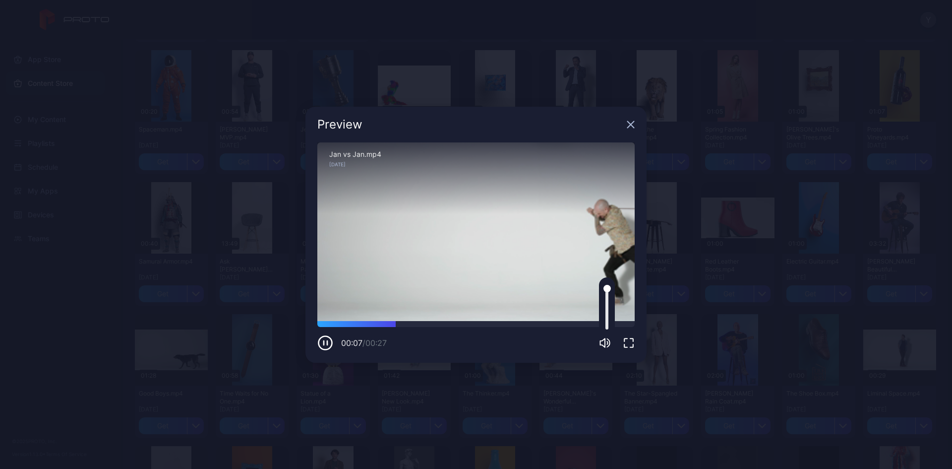
click at [607, 290] on div at bounding box center [606, 307] width 3 height 45
click at [608, 290] on div at bounding box center [606, 311] width 7 height 7
click at [629, 121] on icon "button" at bounding box center [631, 124] width 8 height 8
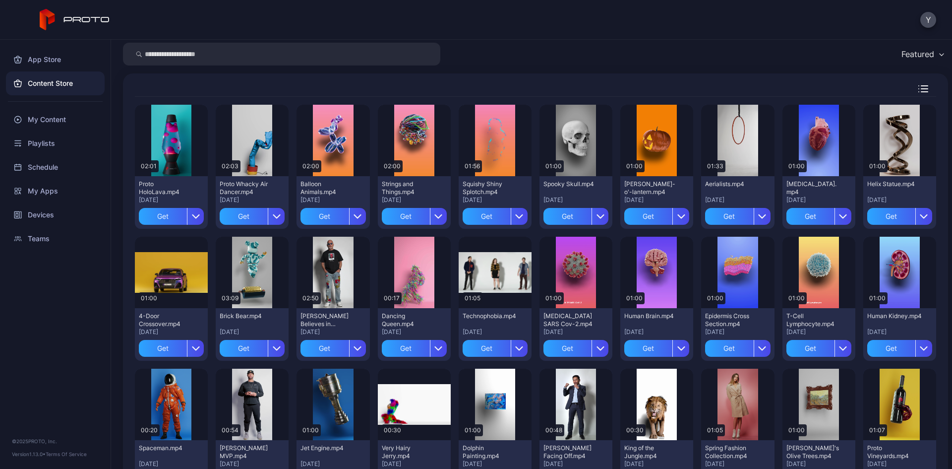
scroll to position [28, 0]
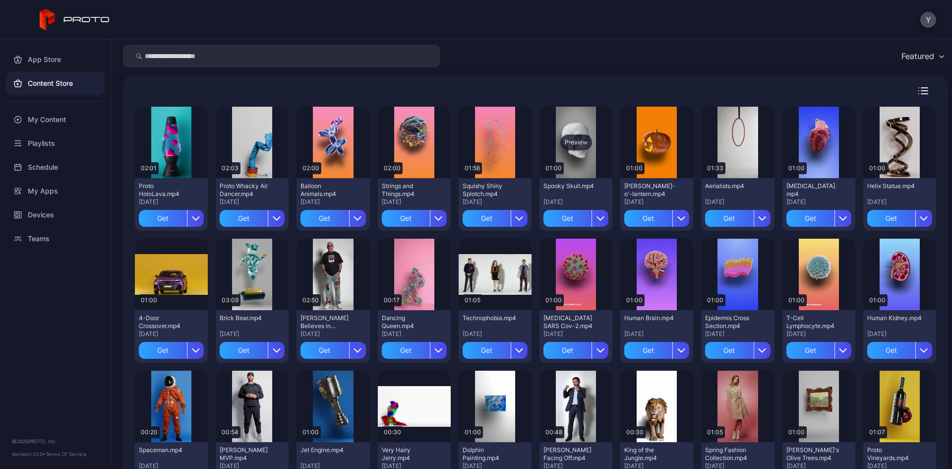
click at [576, 143] on div "Preview" at bounding box center [576, 142] width 32 height 16
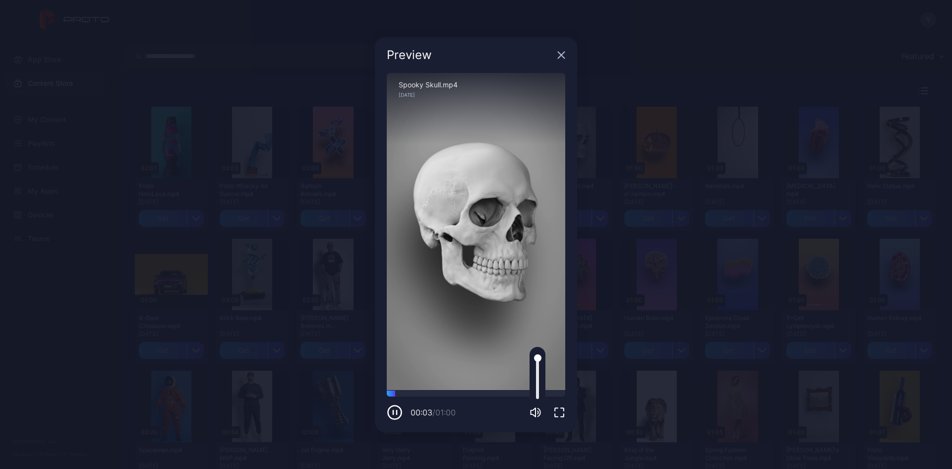
click at [536, 290] on div at bounding box center [537, 376] width 3 height 45
click at [556, 57] on div "Preview" at bounding box center [476, 55] width 202 height 36
click at [558, 57] on icon "button" at bounding box center [561, 55] width 8 height 8
